Goal: Navigation & Orientation: Find specific page/section

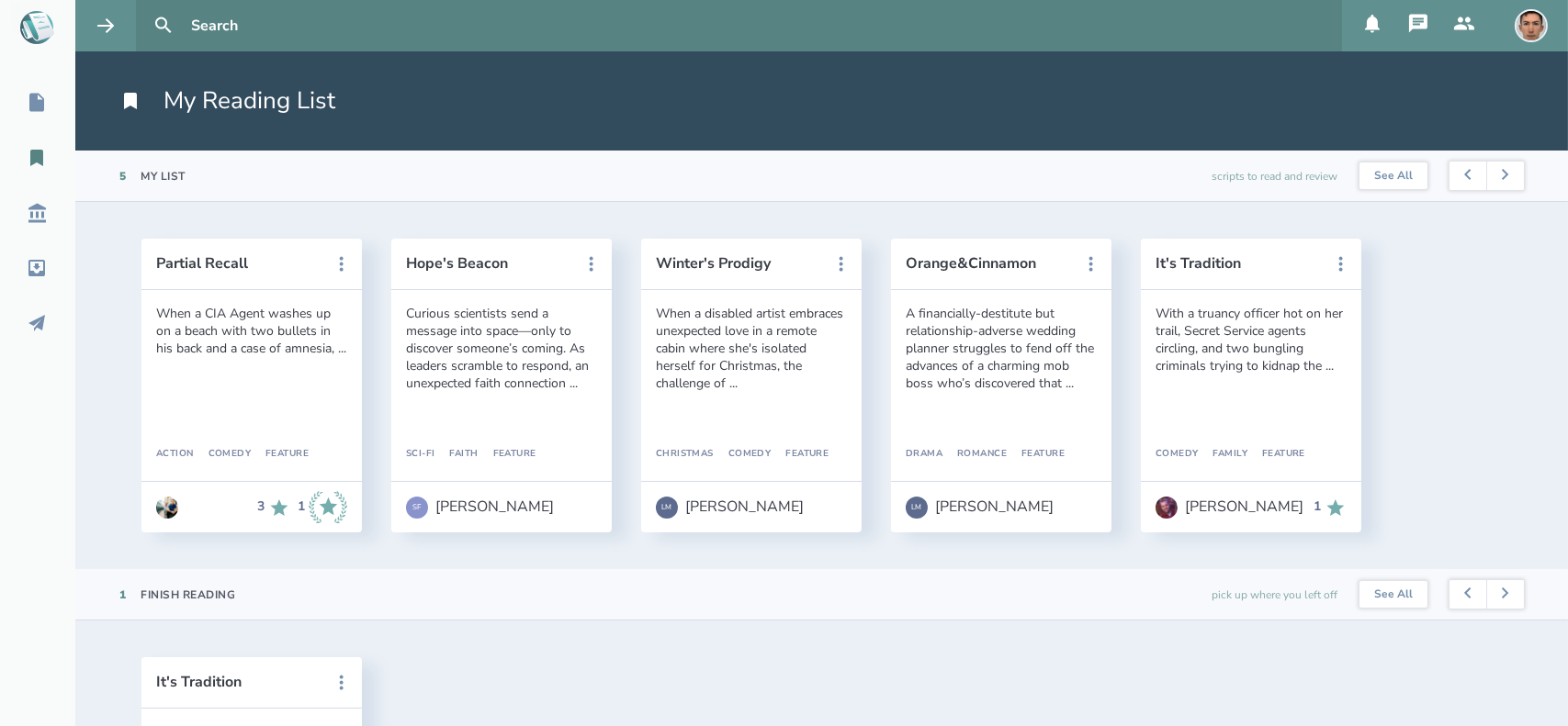
click at [33, 123] on nav "My Scripts My Reading List Script Library Inbox Outbox" at bounding box center [38, 213] width 75 height 261
click at [33, 118] on nav "My Scripts My Reading List Script Library Inbox Outbox" at bounding box center [38, 213] width 75 height 261
click at [33, 118] on link "My Scripts" at bounding box center [38, 103] width 75 height 40
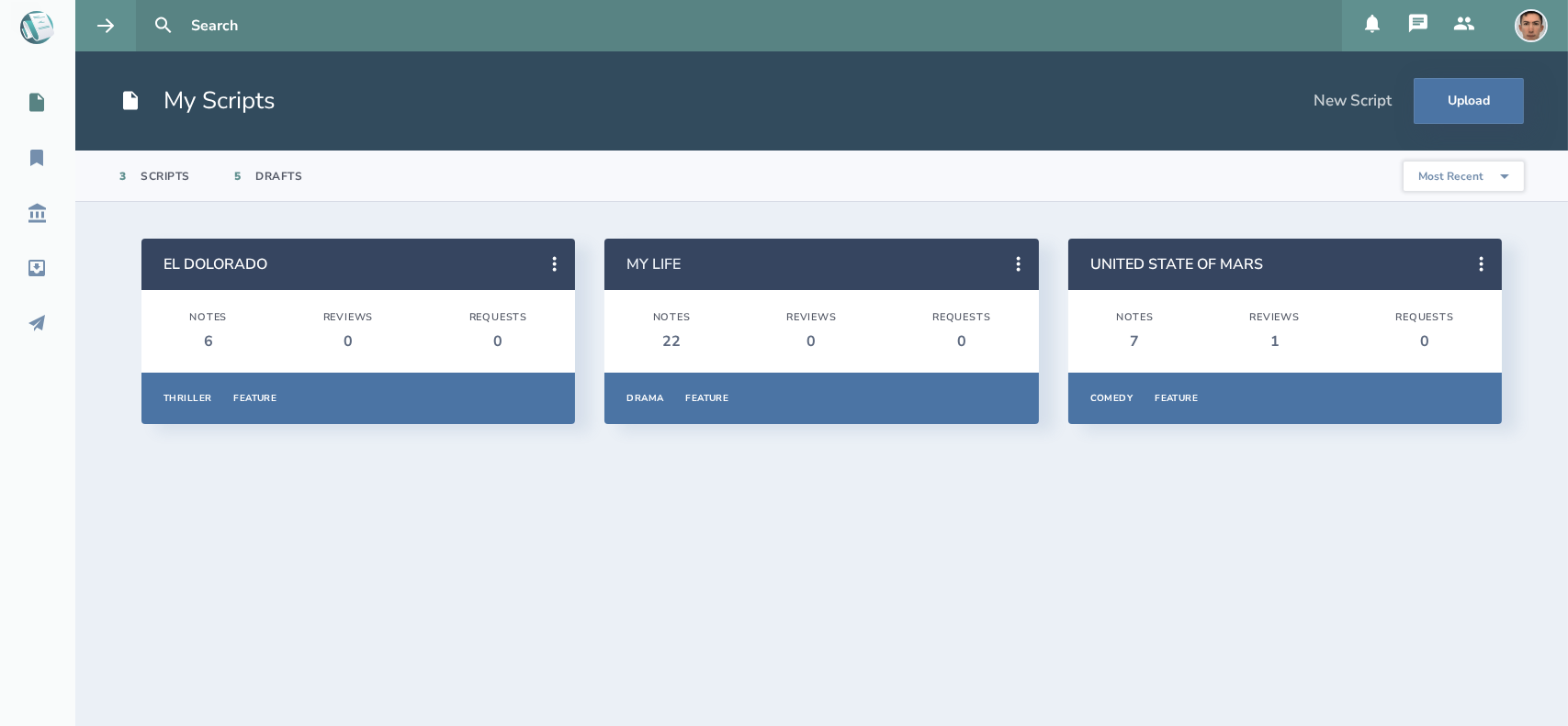
click at [666, 262] on link "MY LIFE" at bounding box center [654, 264] width 54 height 20
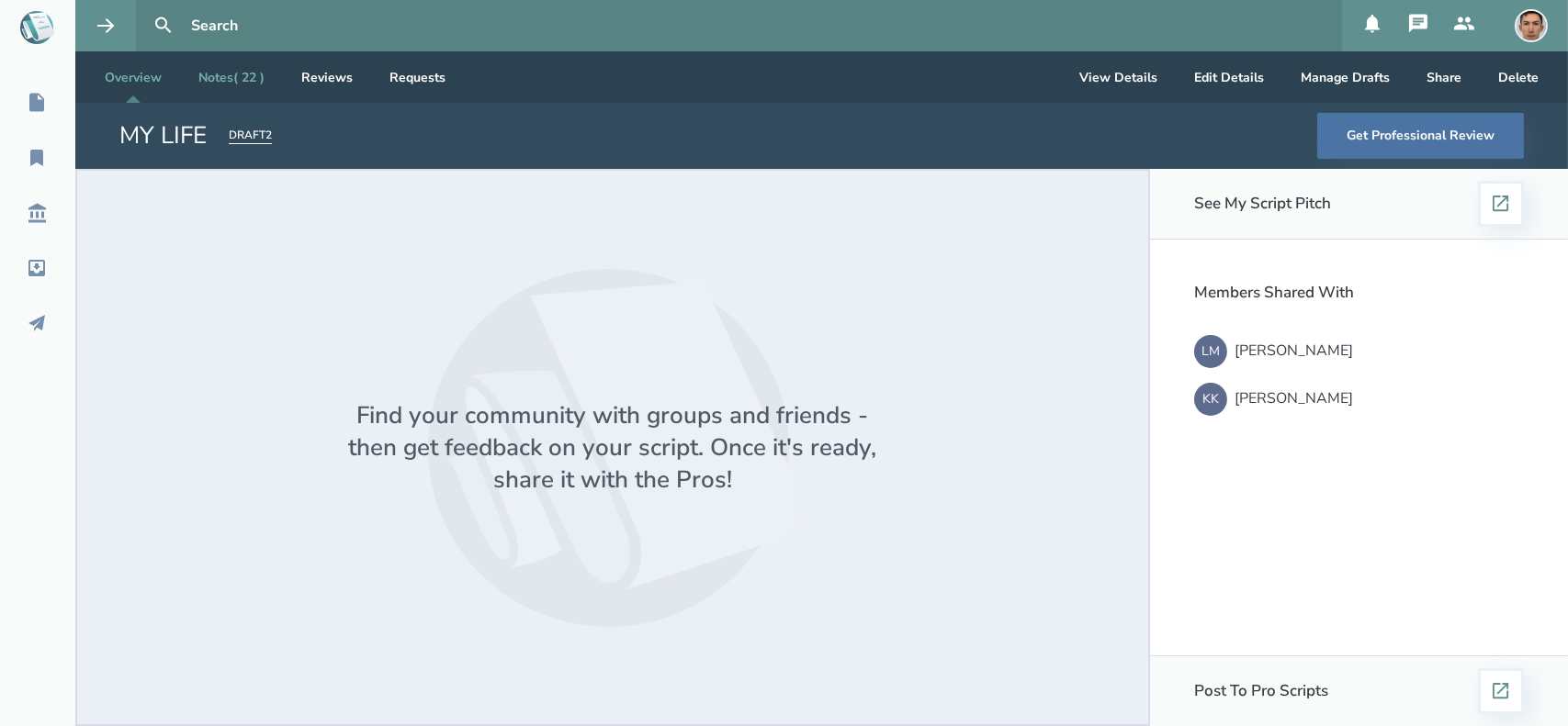
click at [231, 78] on link "Notes ( 22 )" at bounding box center [231, 76] width 95 height 51
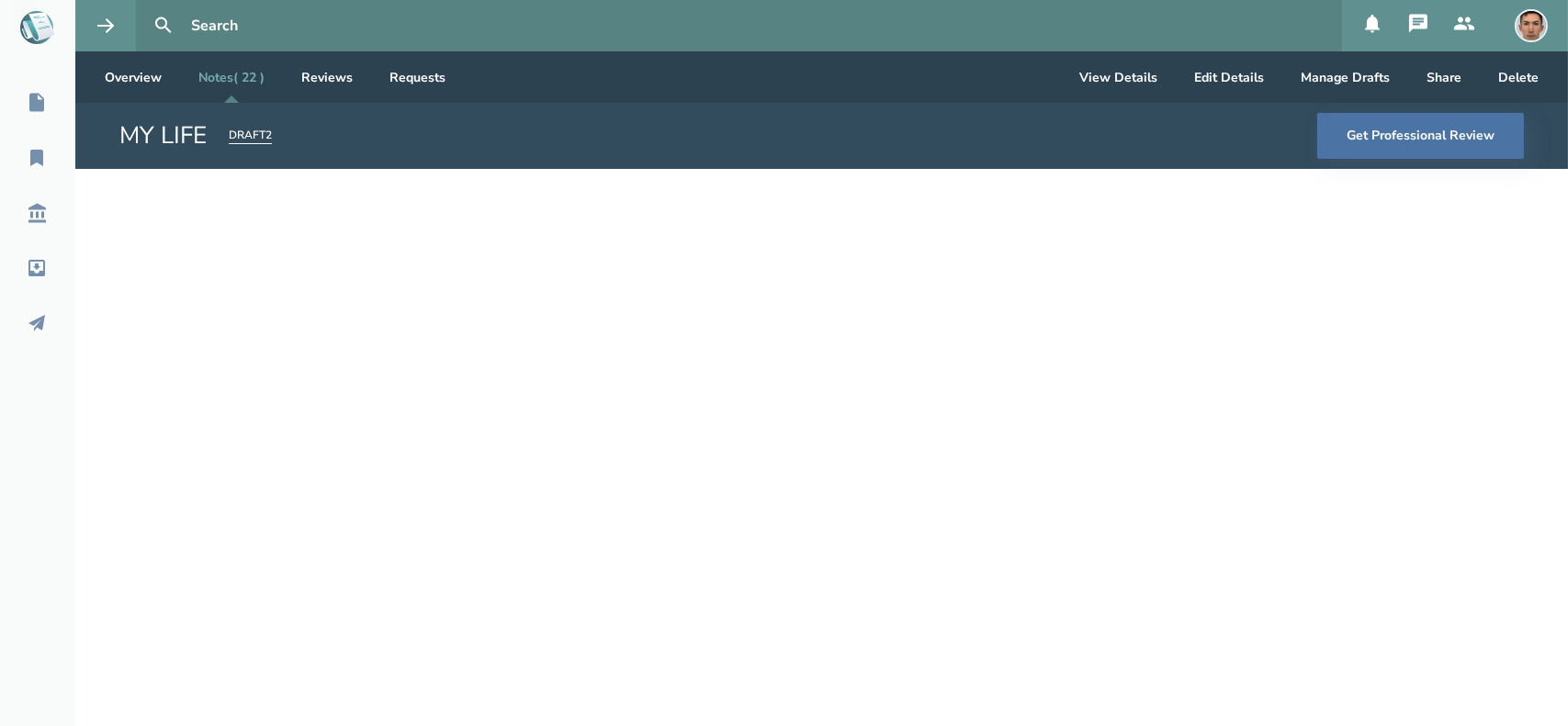
click at [1421, 25] on icon at bounding box center [1418, 22] width 18 height 18
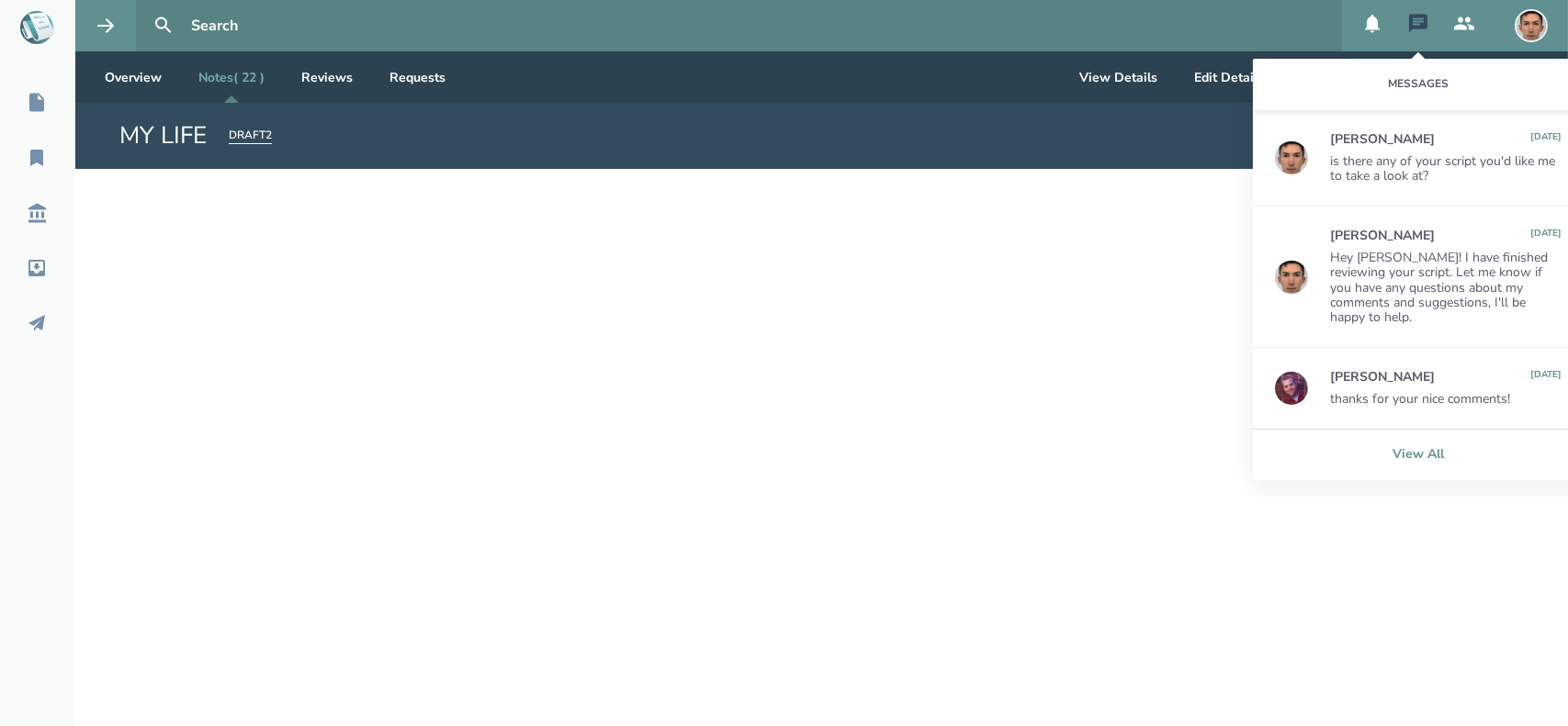
click at [1389, 449] on link "View All" at bounding box center [1418, 454] width 330 height 51
